Goal: Task Accomplishment & Management: Manage account settings

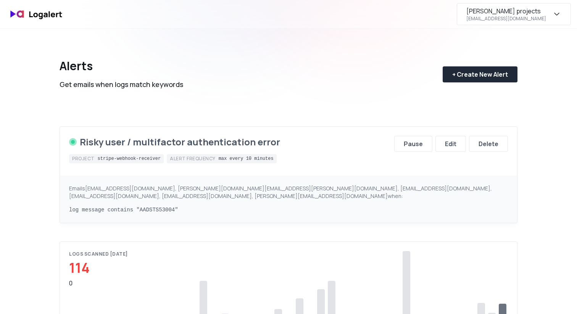
click at [514, 16] on div "[EMAIL_ADDRESS][DOMAIN_NAME]" at bounding box center [507, 19] width 80 height 6
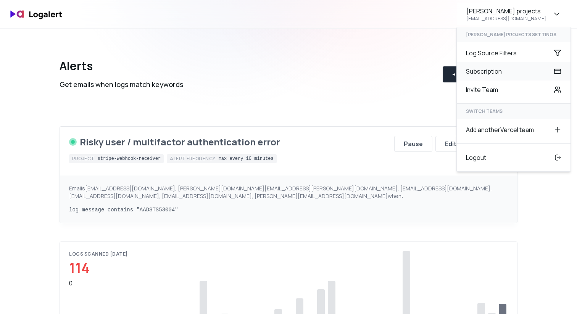
click at [486, 68] on div "Subscription" at bounding box center [514, 71] width 114 height 18
